Goal: Use online tool/utility: Utilize a website feature to perform a specific function

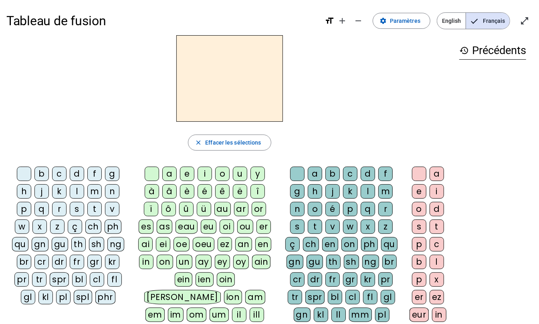
click at [23, 189] on div "h" at bounding box center [24, 191] width 14 height 14
click at [219, 211] on div "au" at bounding box center [222, 209] width 16 height 14
click at [316, 229] on div "t" at bounding box center [315, 227] width 14 height 14
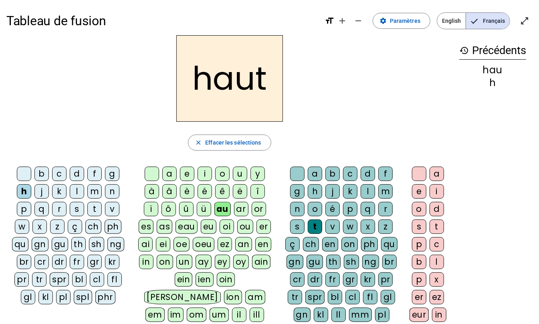
click at [78, 212] on div "s" at bounding box center [77, 209] width 14 height 14
click at [92, 177] on div "f" at bounding box center [94, 174] width 14 height 14
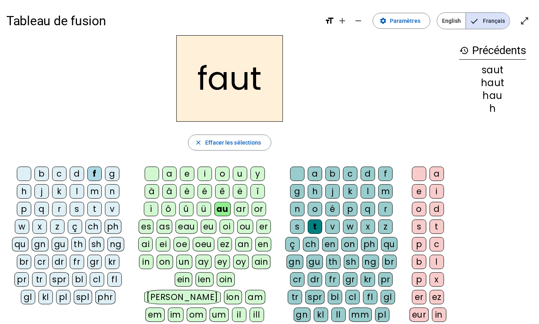
click at [417, 191] on div "e" at bounding box center [419, 191] width 14 height 14
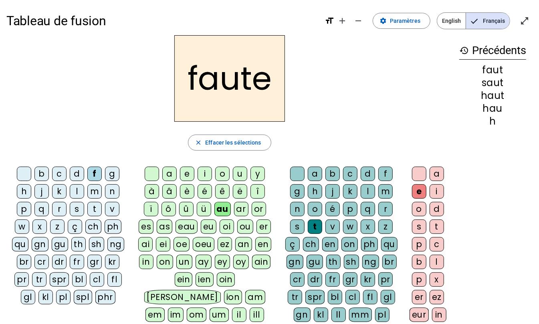
click at [73, 212] on div "s" at bounding box center [77, 209] width 14 height 14
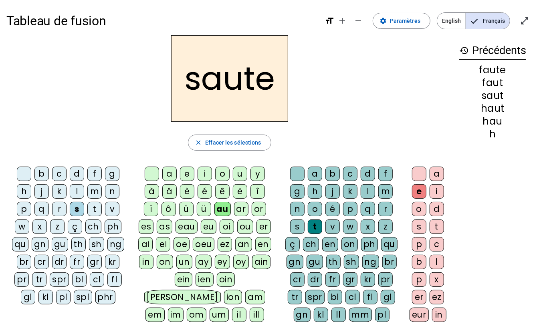
click at [24, 193] on div "h" at bounding box center [24, 191] width 14 height 14
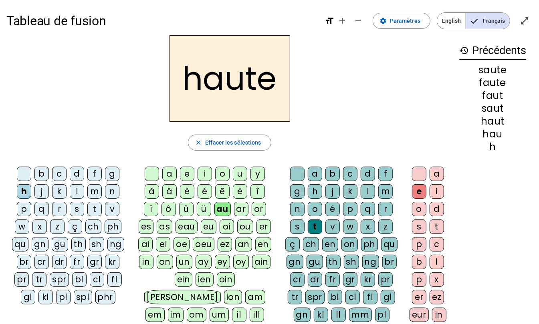
click at [95, 179] on div "f" at bounding box center [94, 174] width 14 height 14
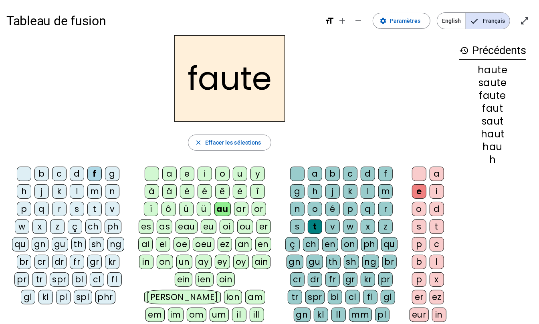
click at [292, 213] on div "n" at bounding box center [297, 209] width 14 height 14
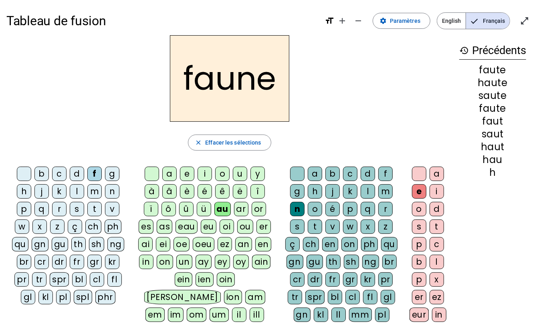
click at [204, 175] on div "i" at bounding box center [204, 174] width 14 height 14
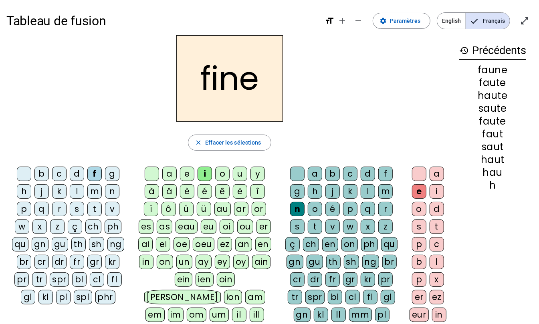
click at [369, 194] on div "l" at bounding box center [368, 191] width 14 height 14
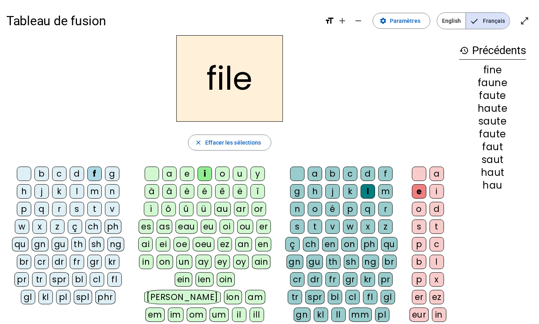
click at [42, 175] on div "b" at bounding box center [41, 174] width 14 height 14
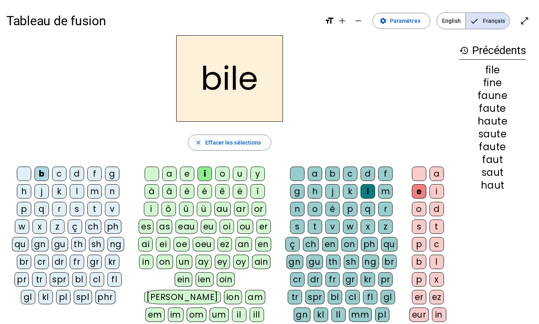
click at [296, 228] on div "s" at bounding box center [297, 227] width 14 height 14
